Goal: Check status

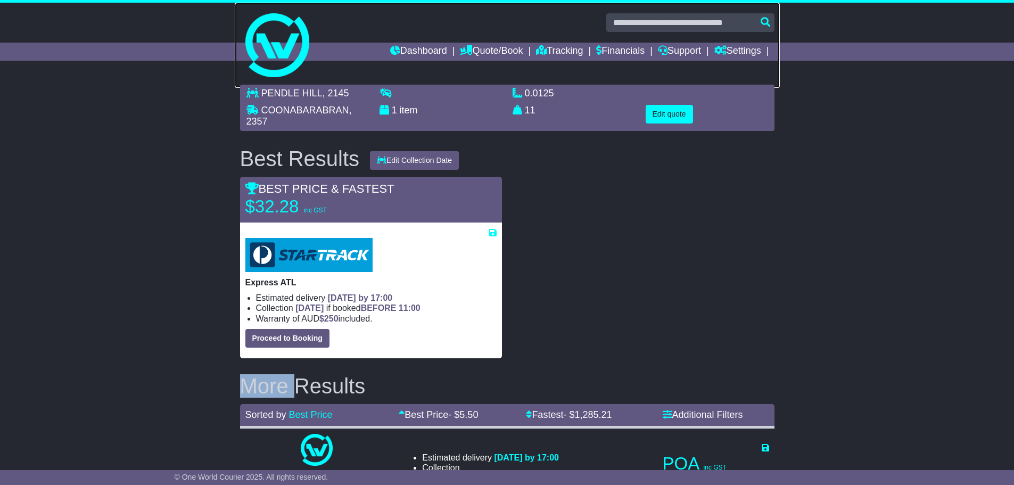
click at [409, 42] on link at bounding box center [507, 45] width 545 height 85
click at [401, 51] on link "Dashboard" at bounding box center [418, 52] width 57 height 18
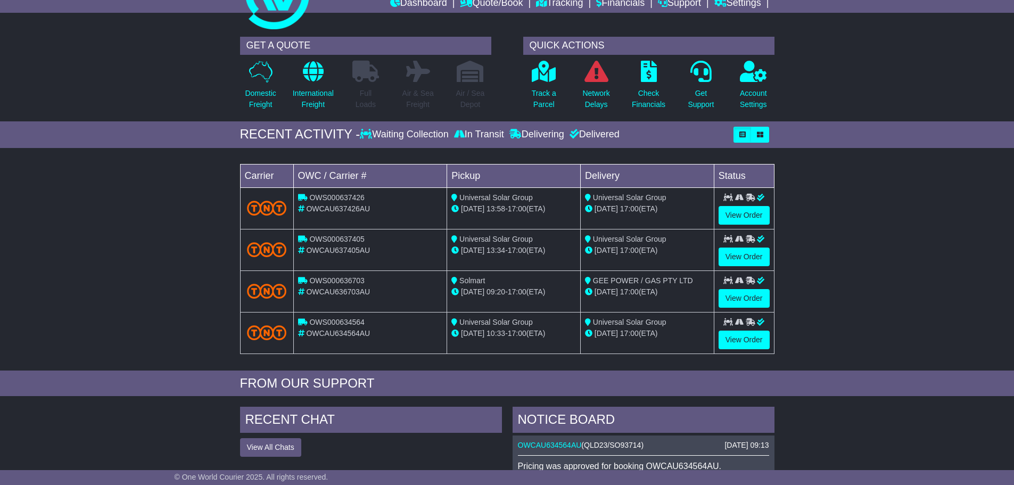
scroll to position [106, 0]
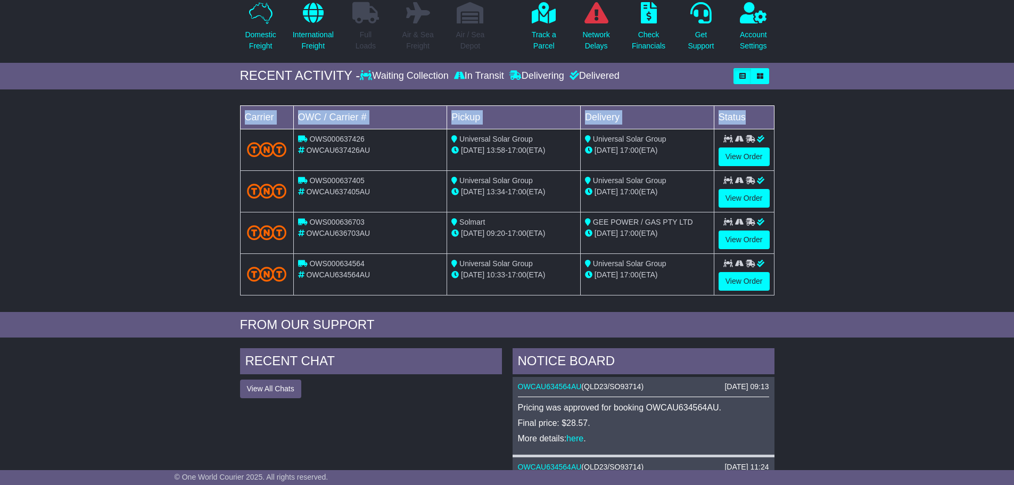
drag, startPoint x: 760, startPoint y: 280, endPoint x: 246, endPoint y: 150, distance: 529.9
click at [246, 150] on tbody "OWS000637426 OWCAU637426AU Universal Solar Group [DATE] 13:58 - 17:00 (ETA) Uni…" at bounding box center [507, 212] width 534 height 166
